Goal: Task Accomplishment & Management: Manage account settings

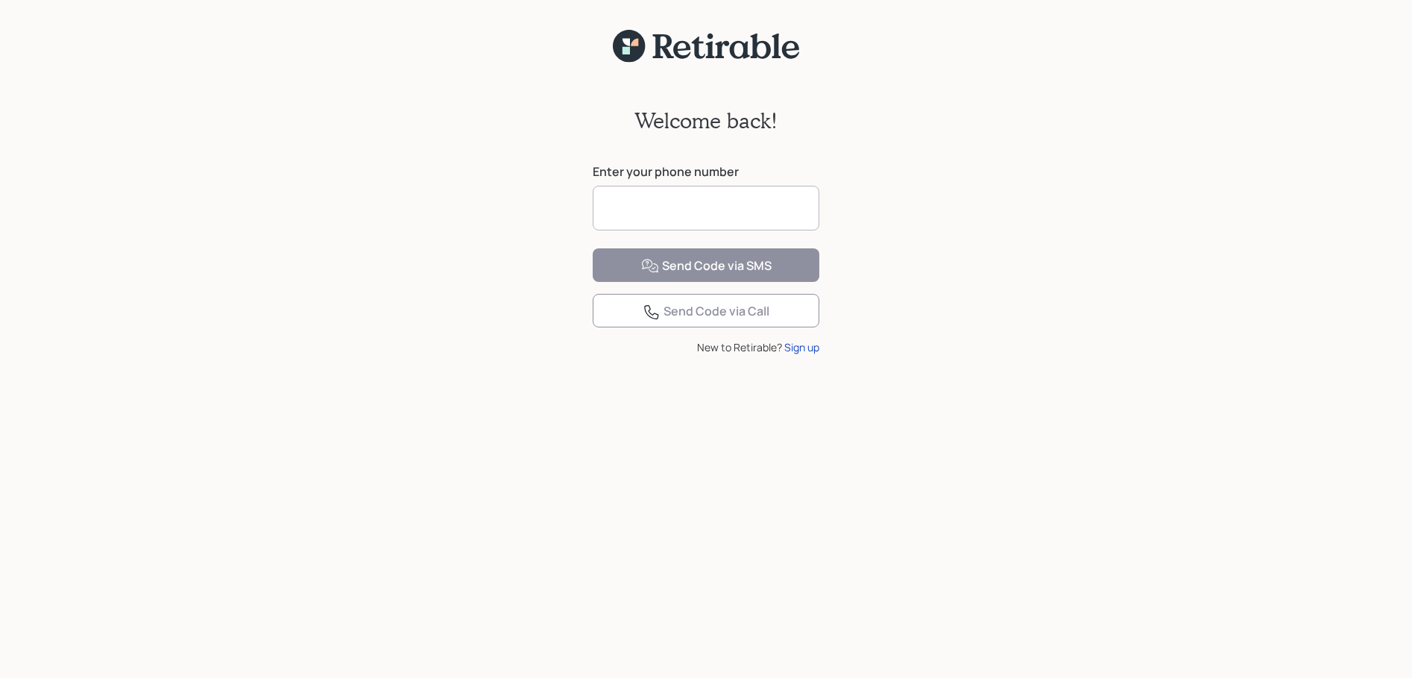
click at [757, 208] on input at bounding box center [706, 208] width 227 height 45
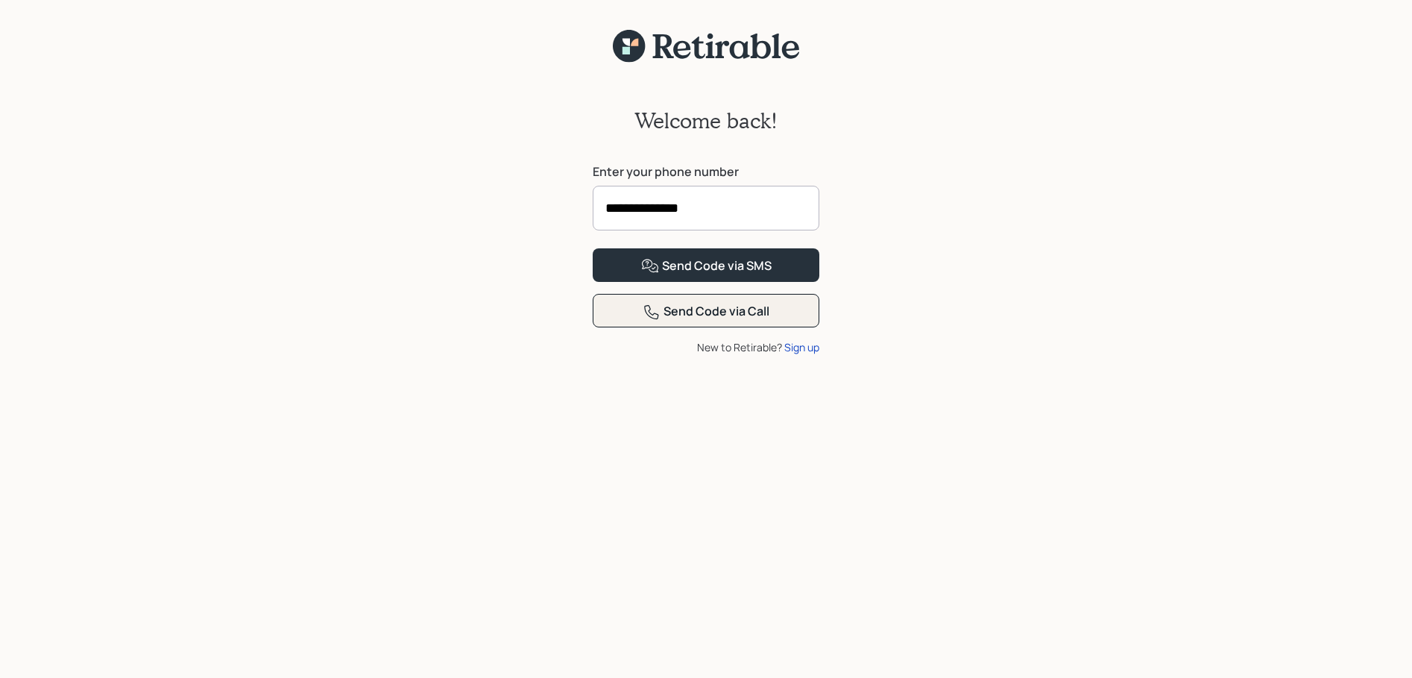
type input "**********"
click at [701, 321] on div "Send Code via Call" at bounding box center [706, 312] width 127 height 18
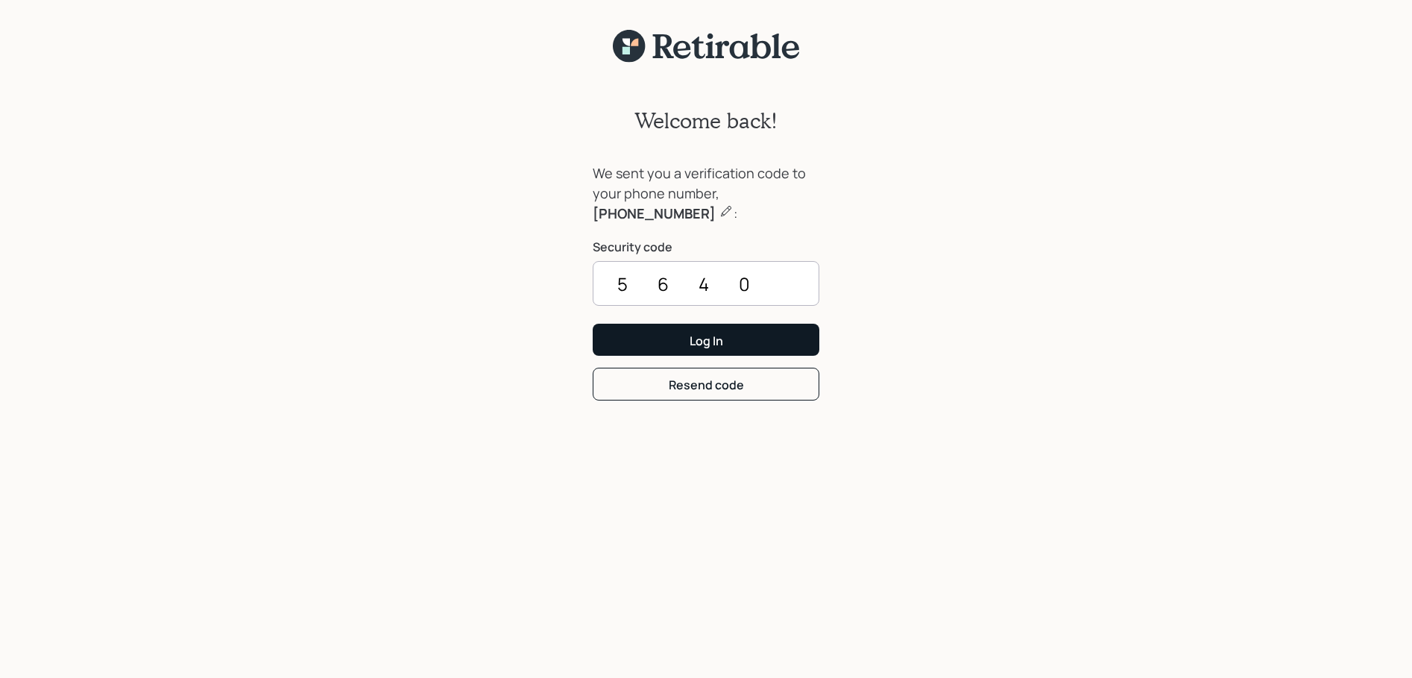
type input "5640"
click at [707, 339] on div "Log In" at bounding box center [707, 341] width 34 height 16
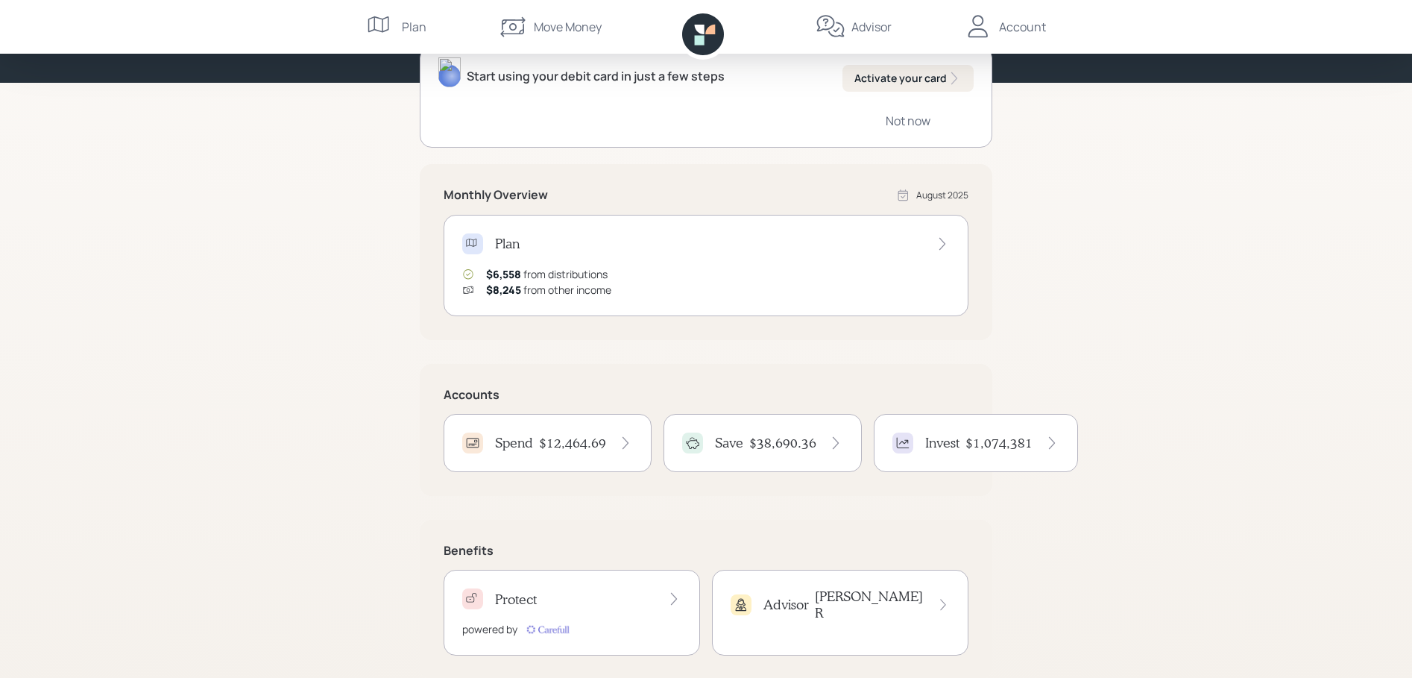
scroll to position [190, 0]
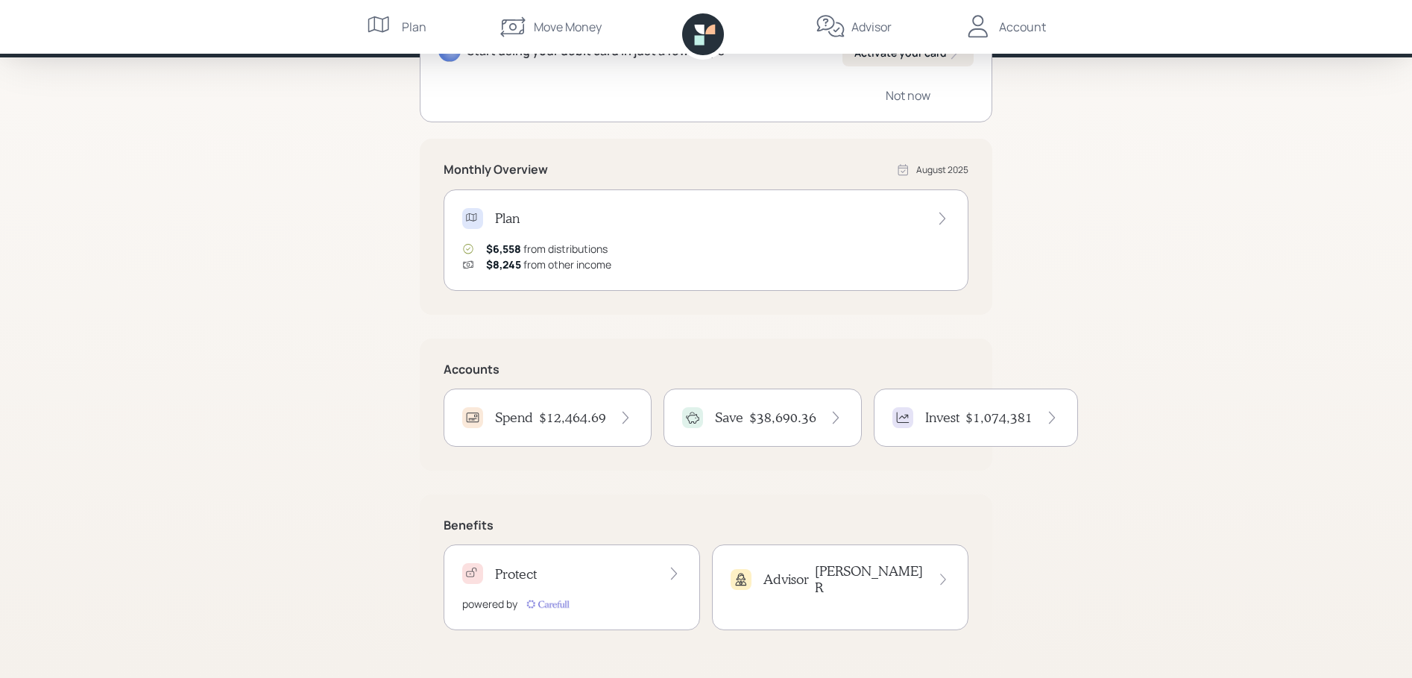
click at [579, 415] on h4 "$12,464.69" at bounding box center [572, 417] width 67 height 16
